Goal: Find specific page/section

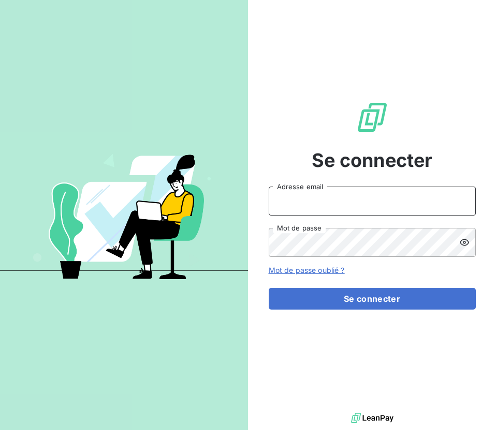
click at [354, 199] on input "Adresse email" at bounding box center [372, 201] width 207 height 29
type input "[EMAIL_ADDRESS][DOMAIN_NAME]"
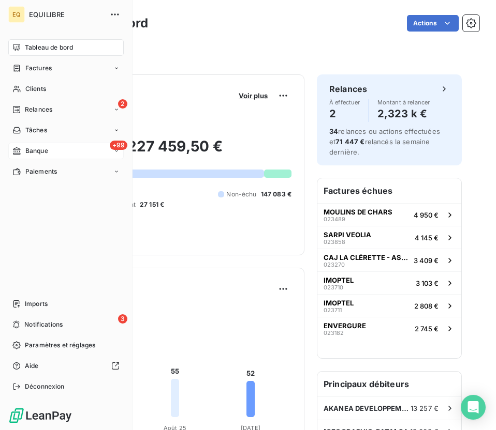
click at [38, 147] on span "Banque" at bounding box center [36, 150] width 23 height 9
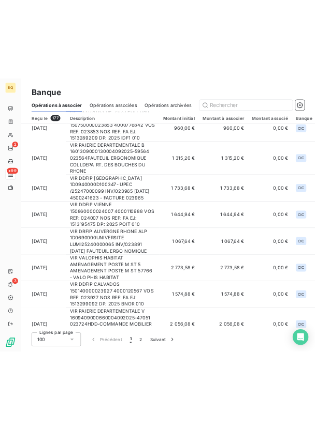
scroll to position [375, 0]
